Goal: Information Seeking & Learning: Check status

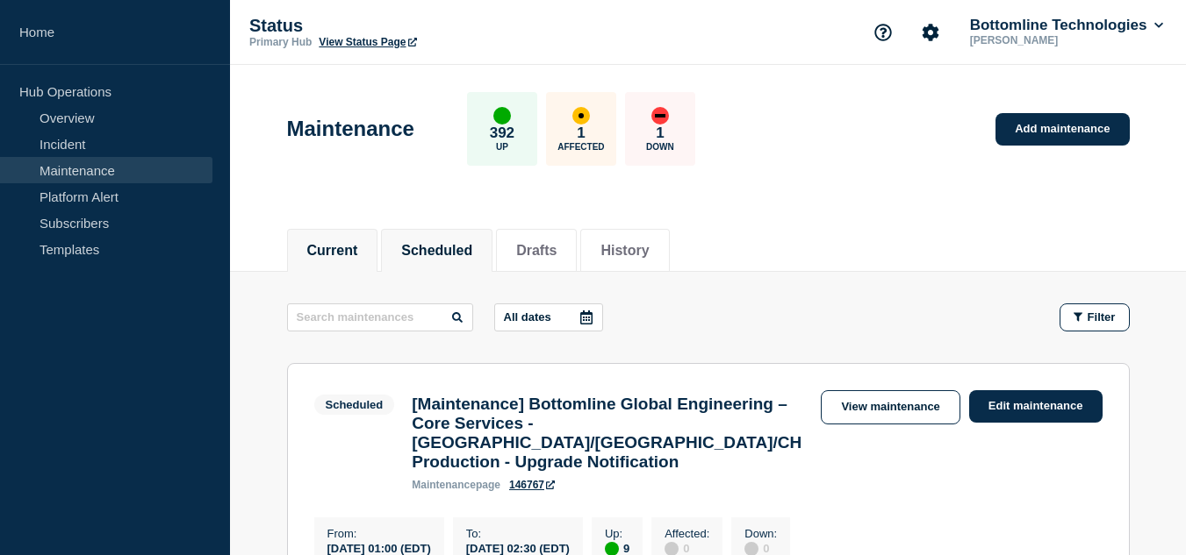
click at [374, 251] on li "Current" at bounding box center [332, 250] width 91 height 43
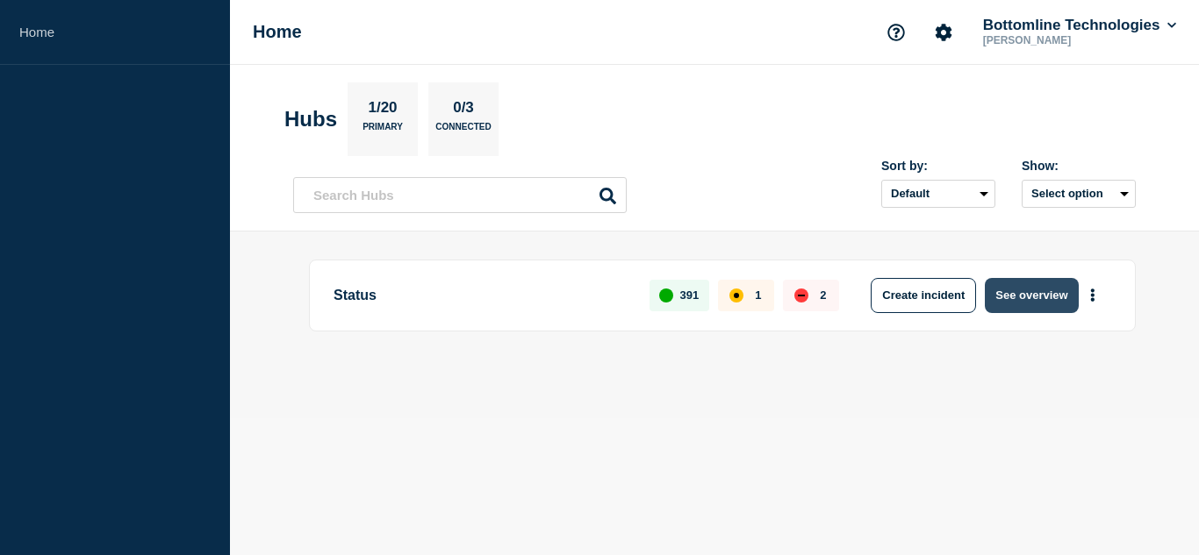
click at [1036, 308] on button "See overview" at bounding box center [1031, 295] width 93 height 35
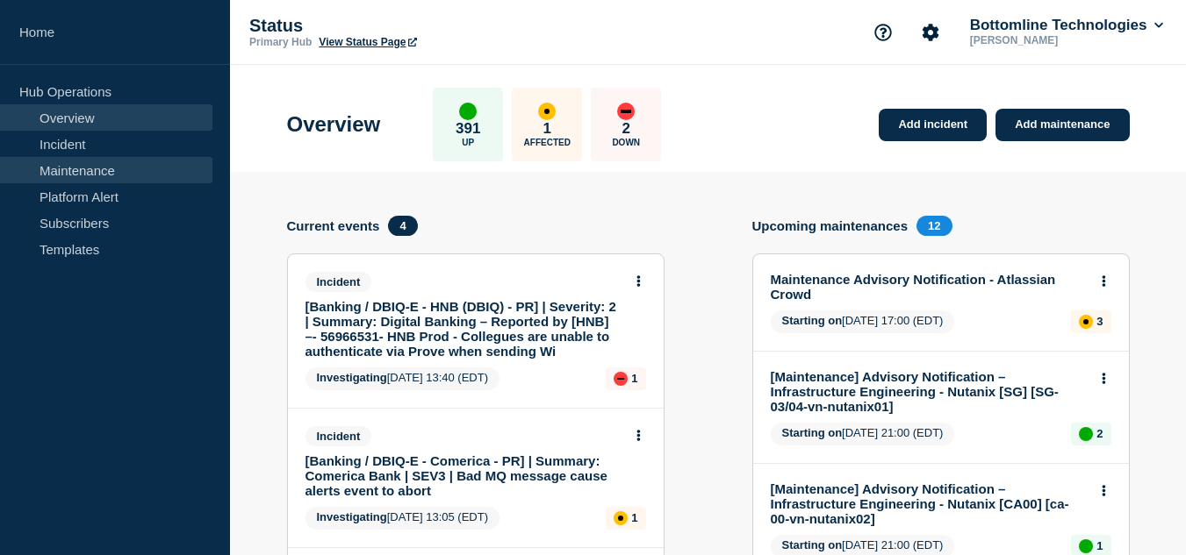
click at [97, 167] on link "Maintenance" at bounding box center [106, 170] width 212 height 26
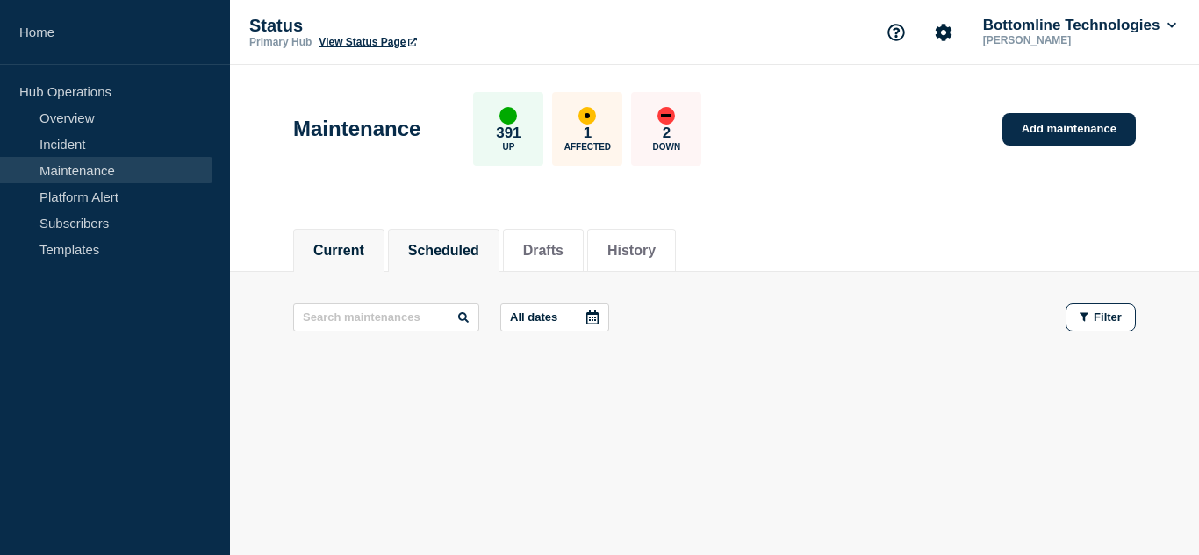
click at [461, 243] on button "Scheduled" at bounding box center [443, 251] width 71 height 16
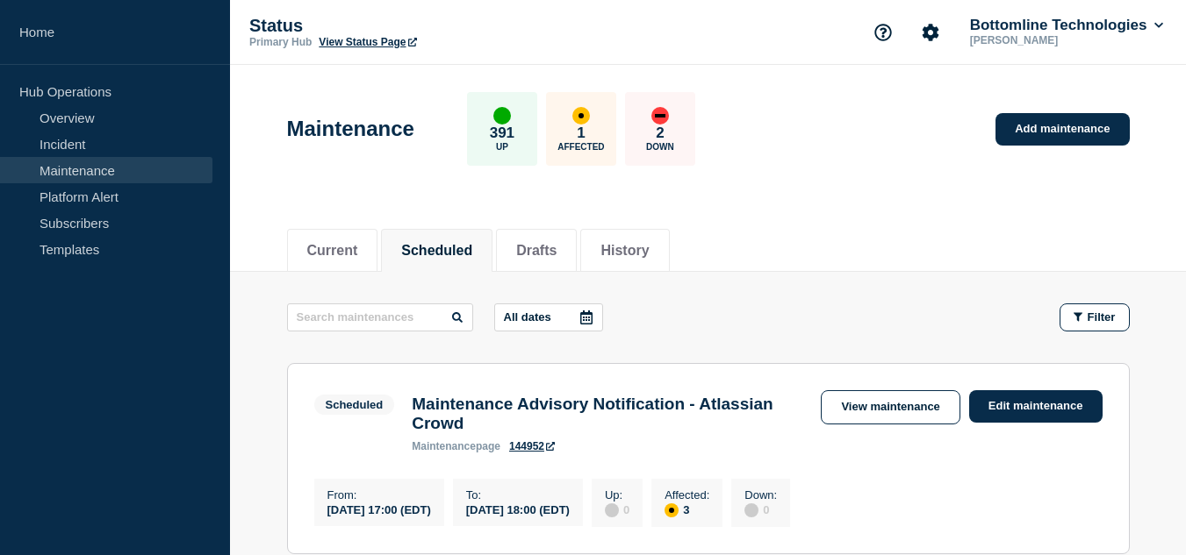
scroll to position [176, 0]
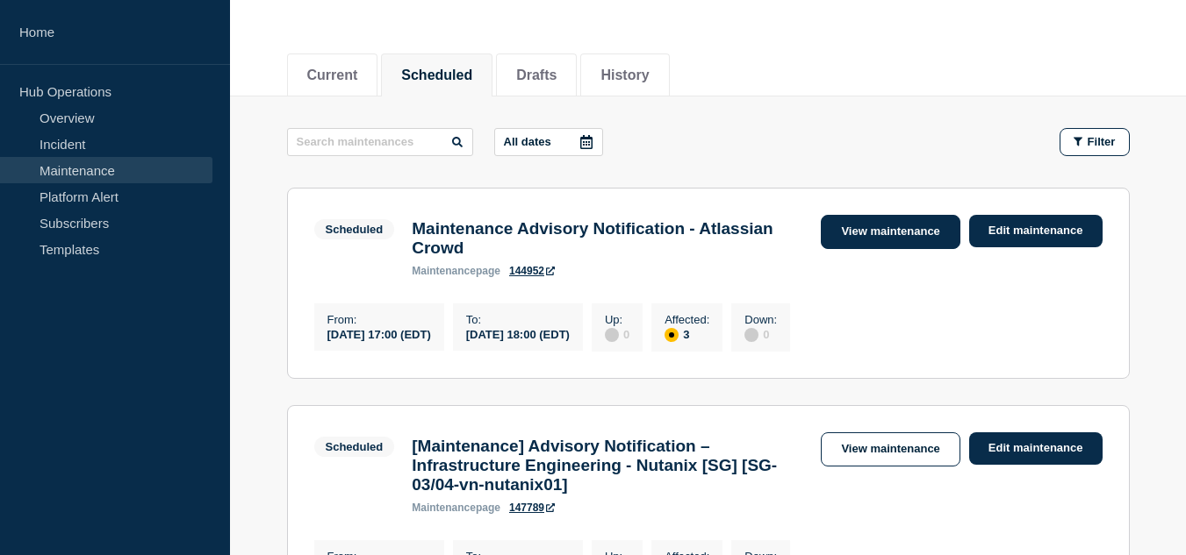
click at [837, 230] on link "View maintenance" at bounding box center [890, 232] width 139 height 34
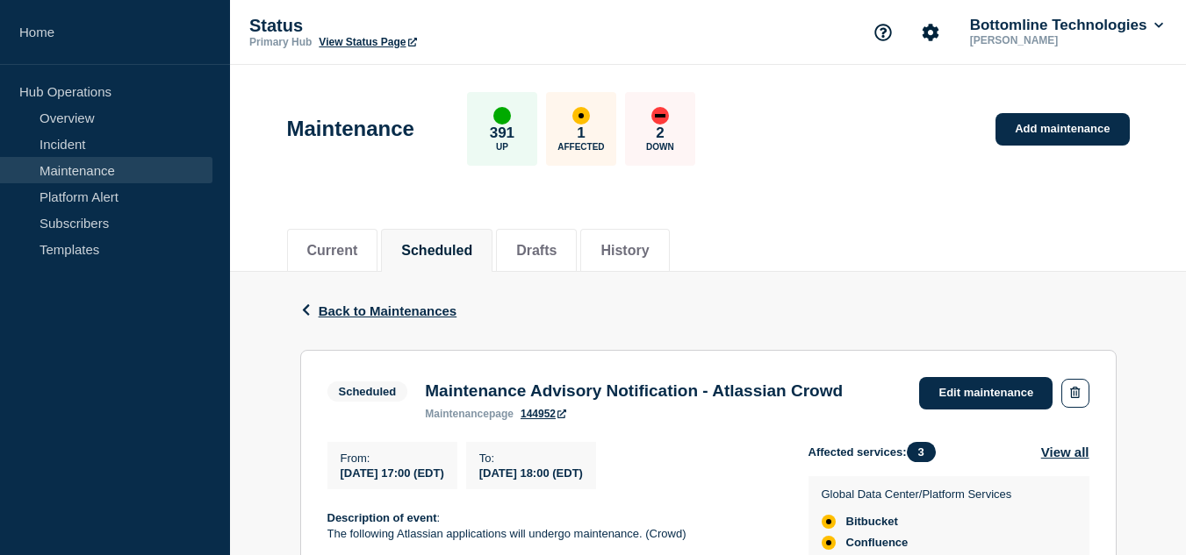
scroll to position [263, 0]
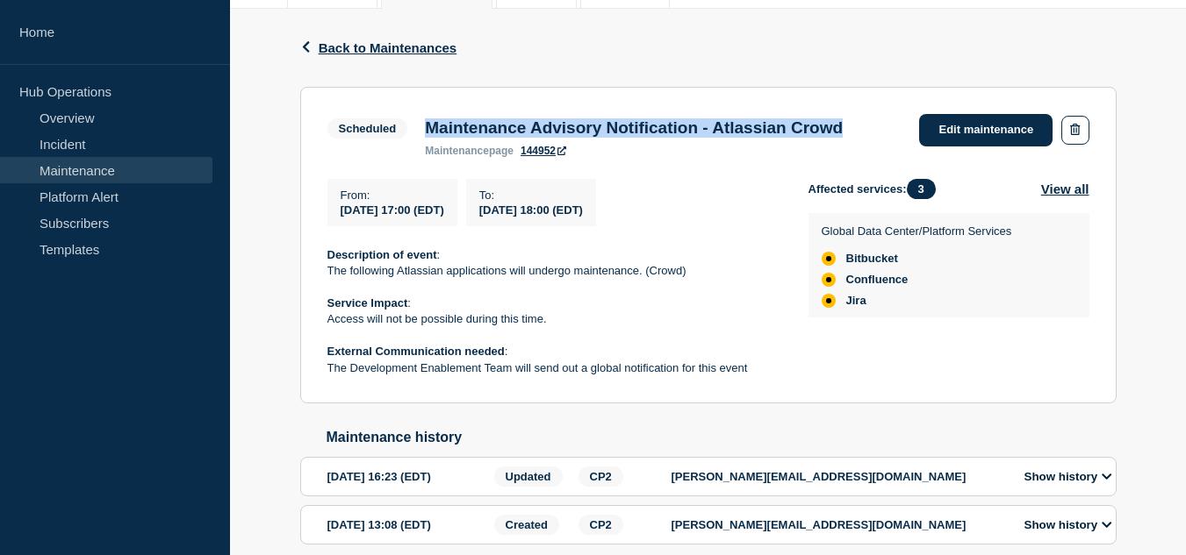
drag, startPoint x: 476, startPoint y: 150, endPoint x: 432, endPoint y: 133, distance: 47.3
click at [432, 133] on h3 "Maintenance Advisory Notification - Atlassian Crowd" at bounding box center [634, 127] width 418 height 19
copy h3 "Maintenance Advisory Notification - Atlassian Crowd"
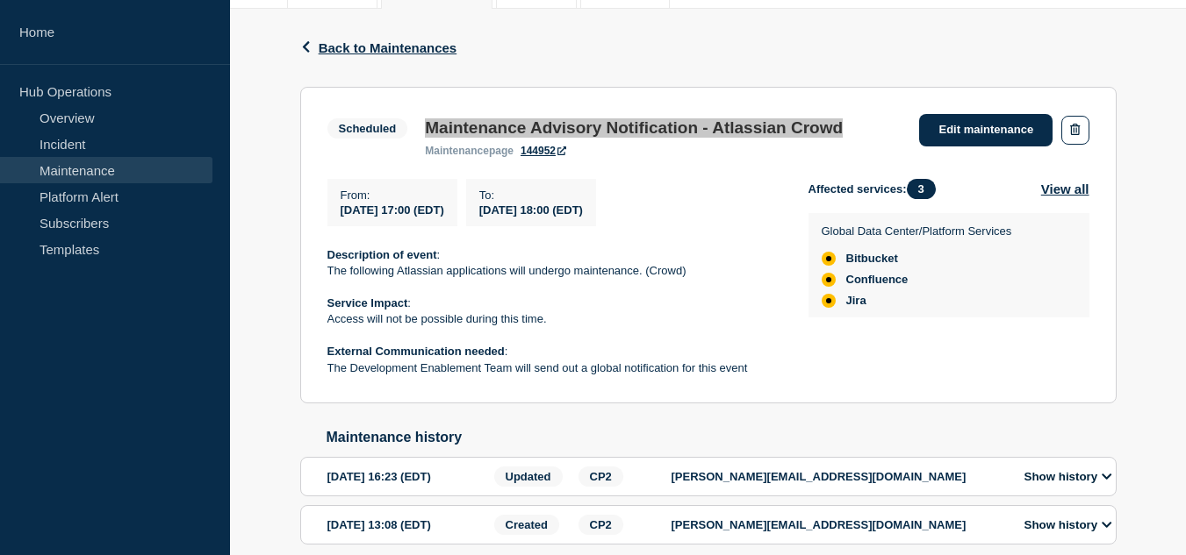
scroll to position [351, 0]
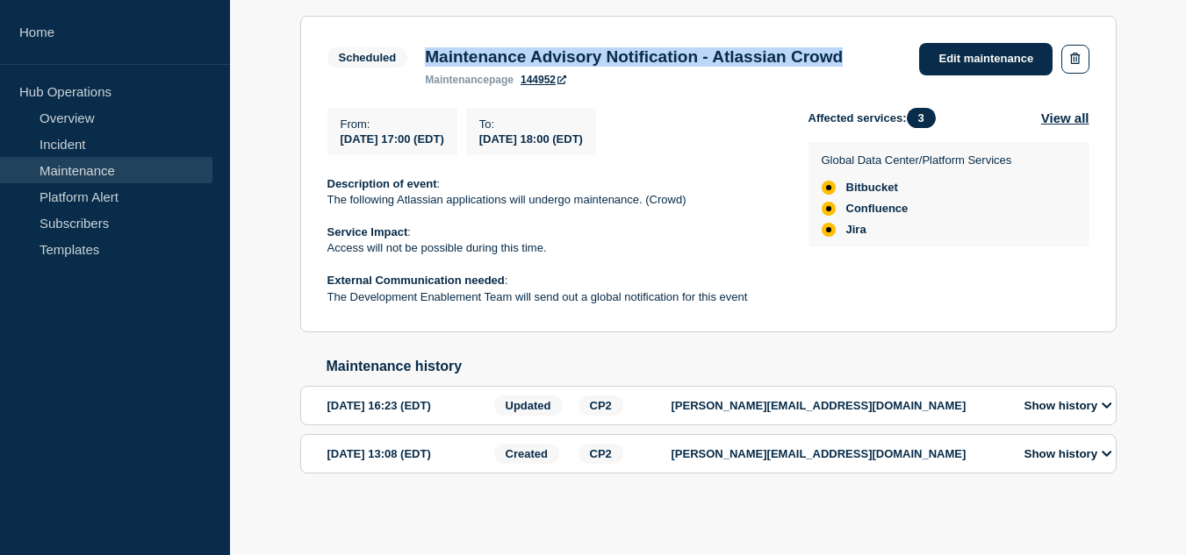
click at [514, 67] on h3 "Maintenance Advisory Notification - Atlassian Crowd" at bounding box center [634, 56] width 418 height 19
drag, startPoint x: 486, startPoint y: 66, endPoint x: 431, endPoint y: 43, distance: 59.8
click at [431, 47] on h3 "Maintenance Advisory Notification - Atlassian Crowd" at bounding box center [634, 56] width 418 height 19
copy h3 "Maintenance Advisory Notification - Atlassian Crowd"
